Goal: Information Seeking & Learning: Find specific fact

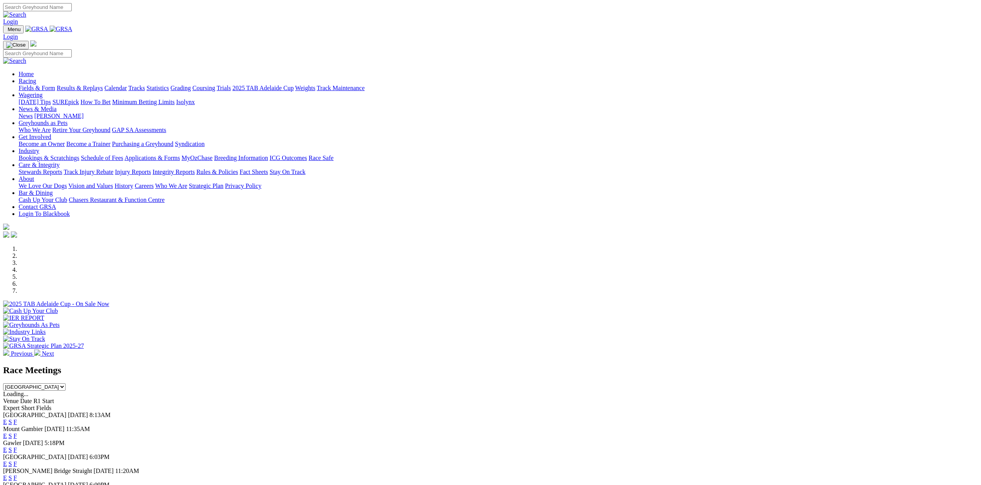
scroll to position [145, 0]
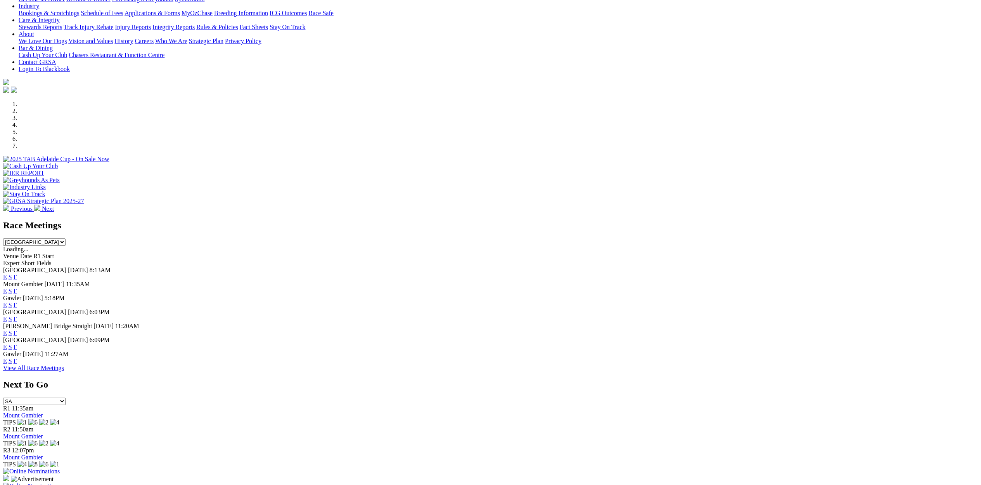
click at [66, 238] on select "South Australia New South Wales Northern Territory Queensland Tasmania Victoria…" at bounding box center [34, 241] width 62 height 7
select select "[GEOGRAPHIC_DATA]"
click at [66, 238] on select "South Australia New South Wales Northern Territory Queensland Tasmania Victoria…" at bounding box center [34, 241] width 62 height 7
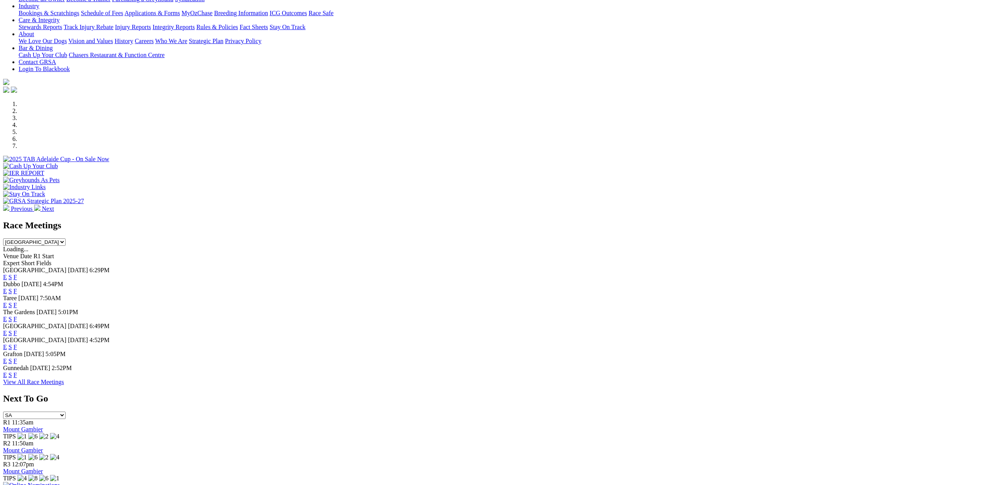
click at [7, 315] on link "E" at bounding box center [5, 318] width 4 height 7
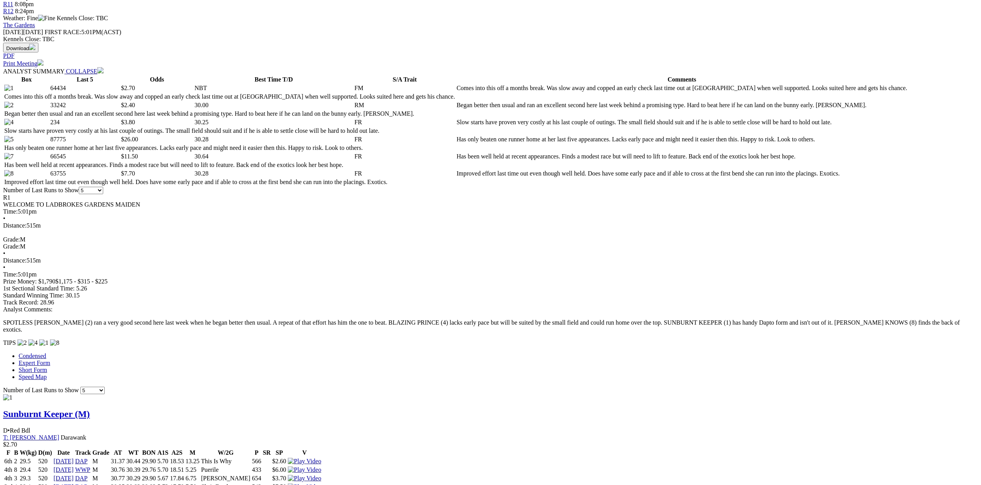
scroll to position [346, 0]
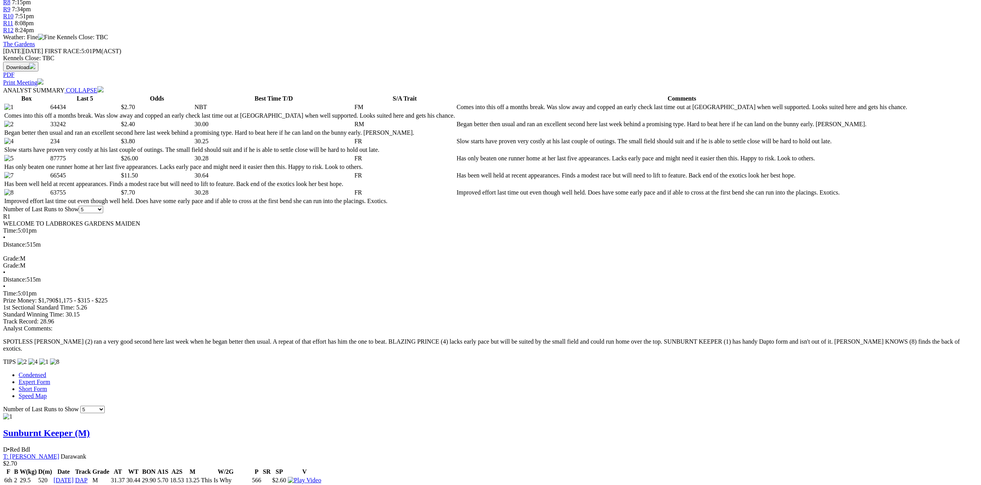
scroll to position [302, 0]
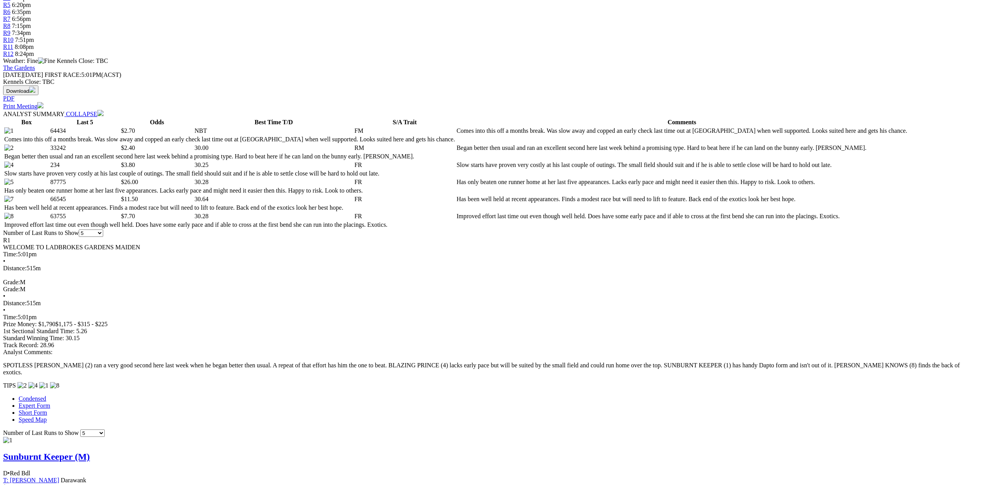
click at [59, 476] on link "T: rebecca scott" at bounding box center [31, 479] width 56 height 7
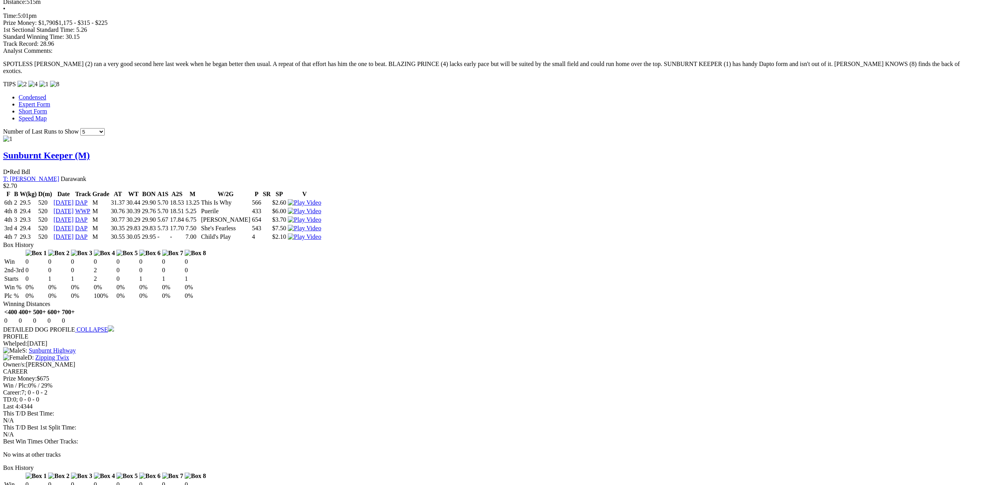
scroll to position [643, 0]
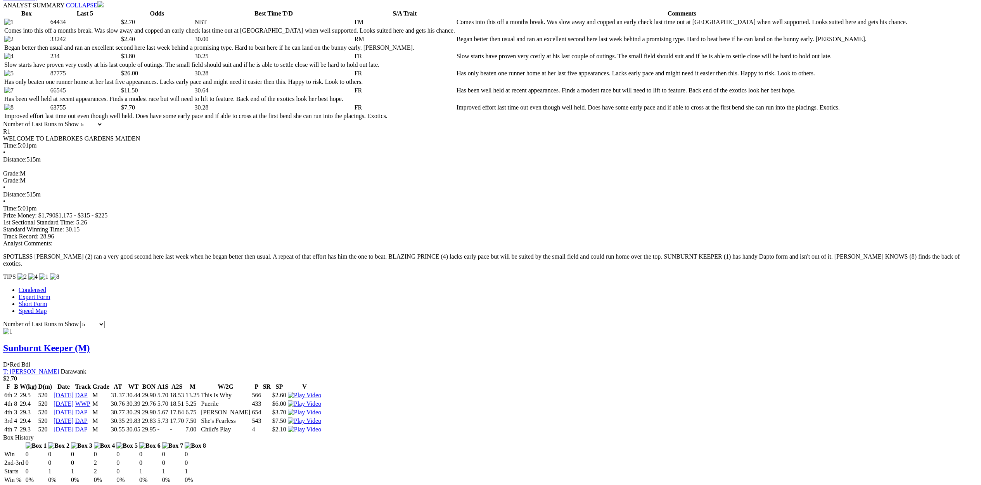
scroll to position [409, 0]
